Goal: Navigation & Orientation: Go to known website

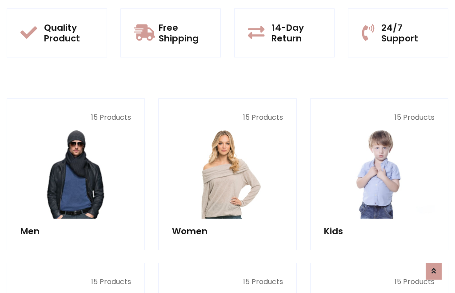
scroll to position [45, 0]
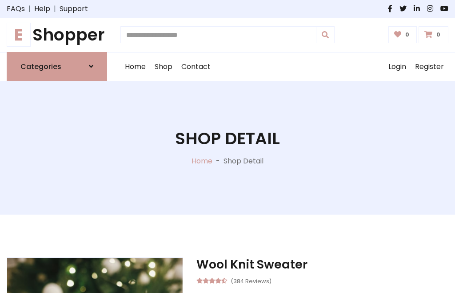
click at [57, 35] on h1 "E Shopper" at bounding box center [57, 35] width 101 height 20
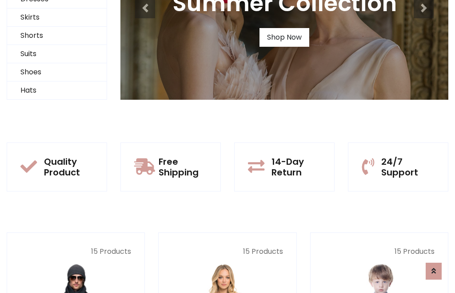
scroll to position [86, 0]
